Goal: Task Accomplishment & Management: Use online tool/utility

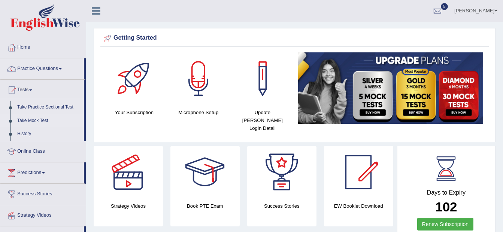
click at [39, 121] on link "Take Mock Test" at bounding box center [49, 120] width 70 height 13
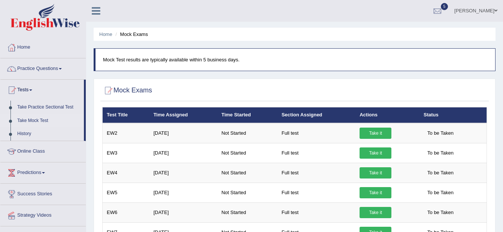
click at [33, 120] on link "Take Mock Test" at bounding box center [49, 120] width 70 height 13
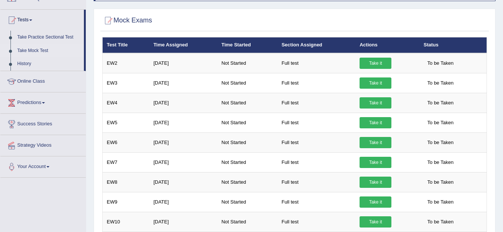
scroll to position [73, 0]
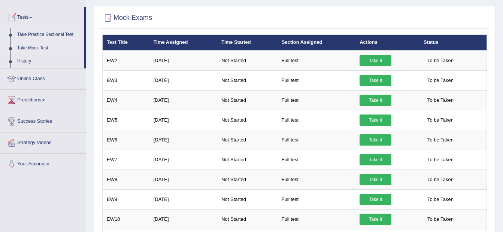
click at [41, 33] on link "Take Practice Sectional Test" at bounding box center [49, 34] width 70 height 13
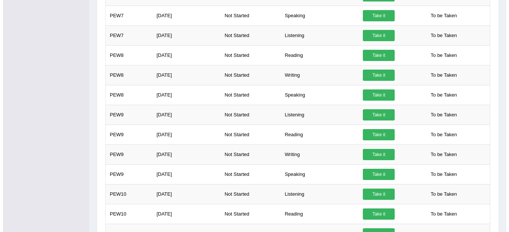
scroll to position [499, 0]
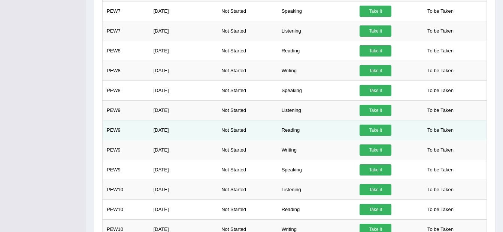
click at [366, 129] on link "Take it" at bounding box center [376, 130] width 32 height 11
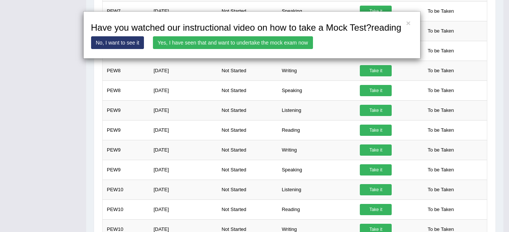
click at [286, 44] on link "Yes, I have seen that and want to undertake the mock exam now" at bounding box center [233, 42] width 160 height 13
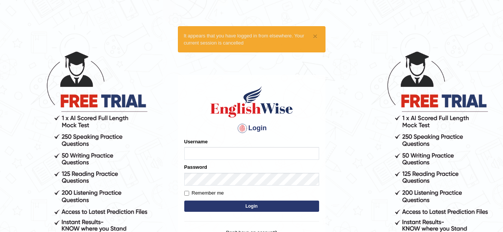
type input "Jasmeetkaur15"
click at [188, 196] on label "Remember me" at bounding box center [204, 193] width 40 height 7
click at [188, 196] on input "Remember me" at bounding box center [186, 193] width 5 height 5
checkbox input "true"
click at [199, 203] on button "Login" at bounding box center [251, 206] width 135 height 11
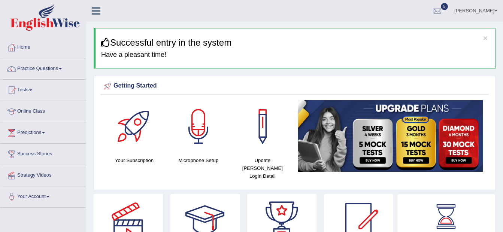
click at [30, 92] on link "Tests" at bounding box center [42, 89] width 85 height 19
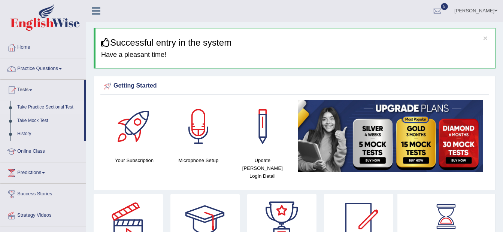
click at [49, 106] on link "Take Practice Sectional Test" at bounding box center [49, 107] width 70 height 13
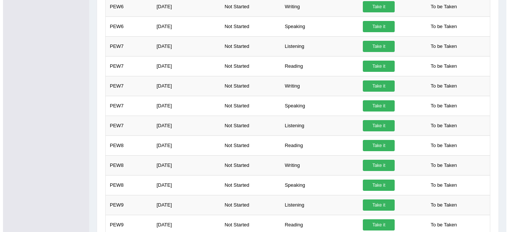
scroll to position [411, 0]
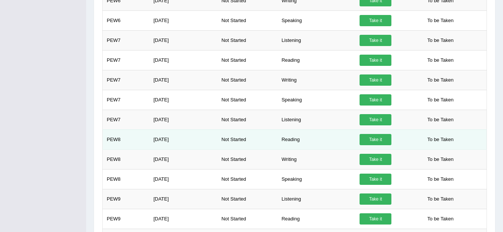
click at [378, 138] on link "Take it" at bounding box center [376, 139] width 32 height 11
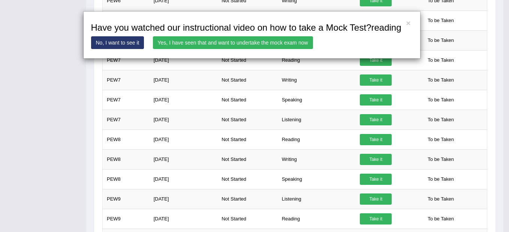
click at [248, 39] on link "Yes, I have seen that and want to undertake the mock exam now" at bounding box center [233, 42] width 160 height 13
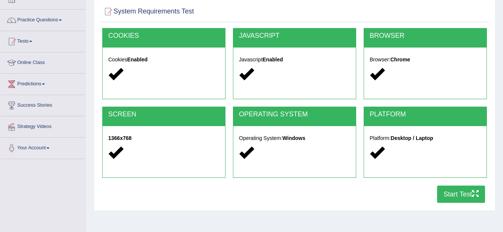
scroll to position [99, 0]
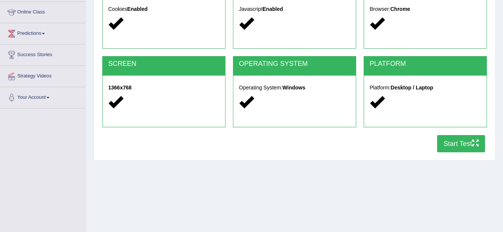
click at [451, 139] on button "Start Test" at bounding box center [461, 143] width 48 height 17
